Goal: Communication & Community: Ask a question

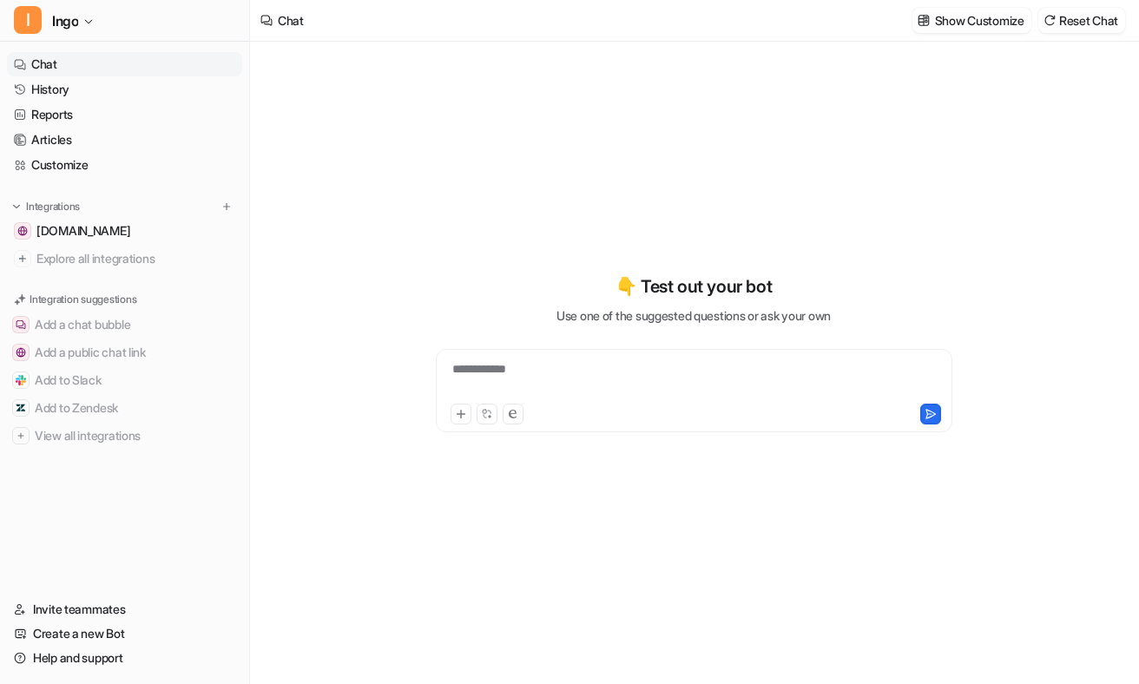
type textarea "**********"
